Goal: Task Accomplishment & Management: Manage account settings

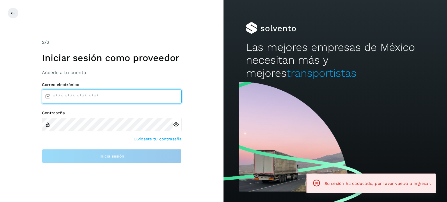
type input "**********"
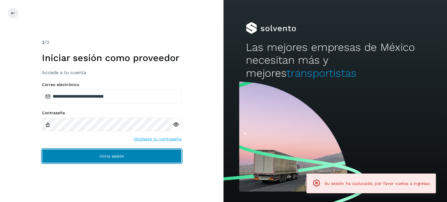
click at [149, 158] on button "Inicia sesión" at bounding box center [112, 156] width 140 height 14
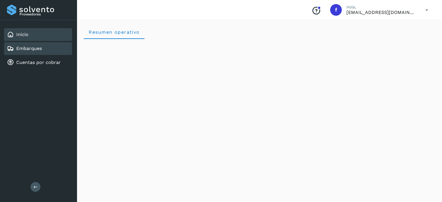
click at [13, 48] on icon at bounding box center [10, 48] width 7 height 7
